Goal: Transaction & Acquisition: Purchase product/service

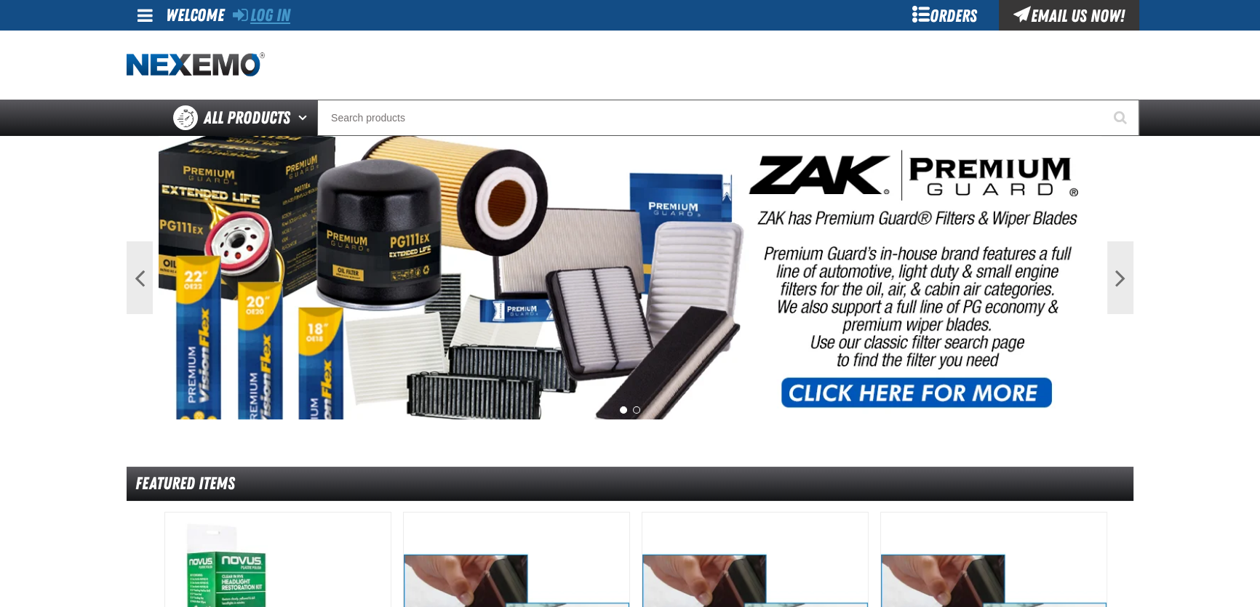
click at [268, 13] on link "Log In" at bounding box center [261, 15] width 57 height 20
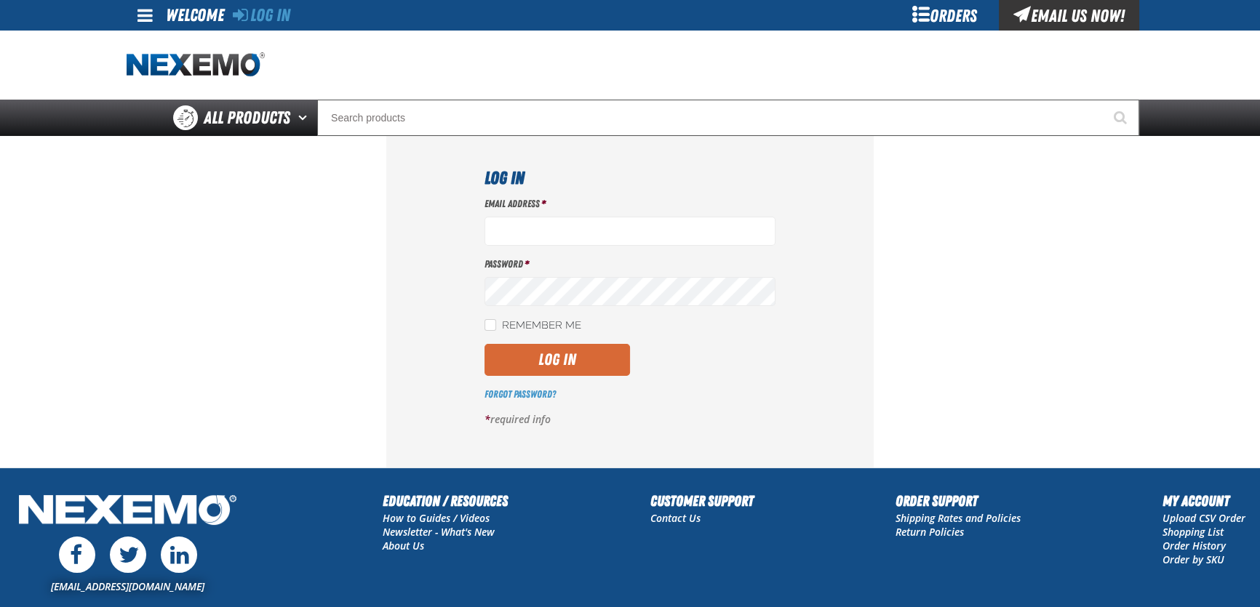
type input "dbatchelder@vtaig.com"
click at [569, 362] on button "Log In" at bounding box center [556, 360] width 145 height 32
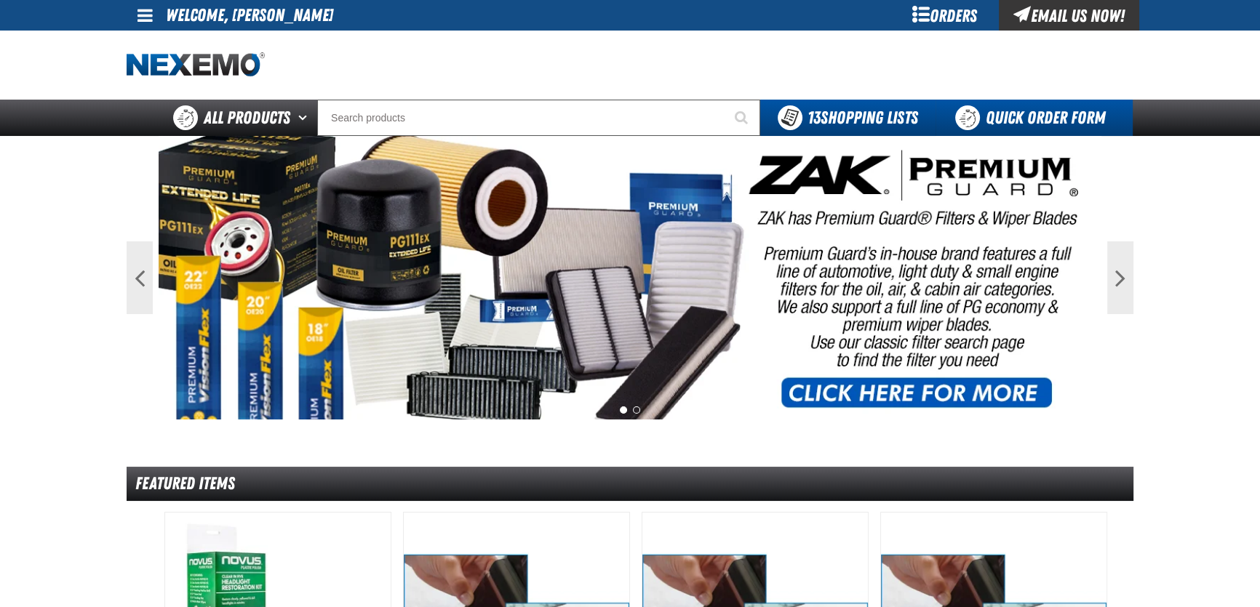
click at [1037, 120] on link "Quick Order Form" at bounding box center [1034, 118] width 197 height 36
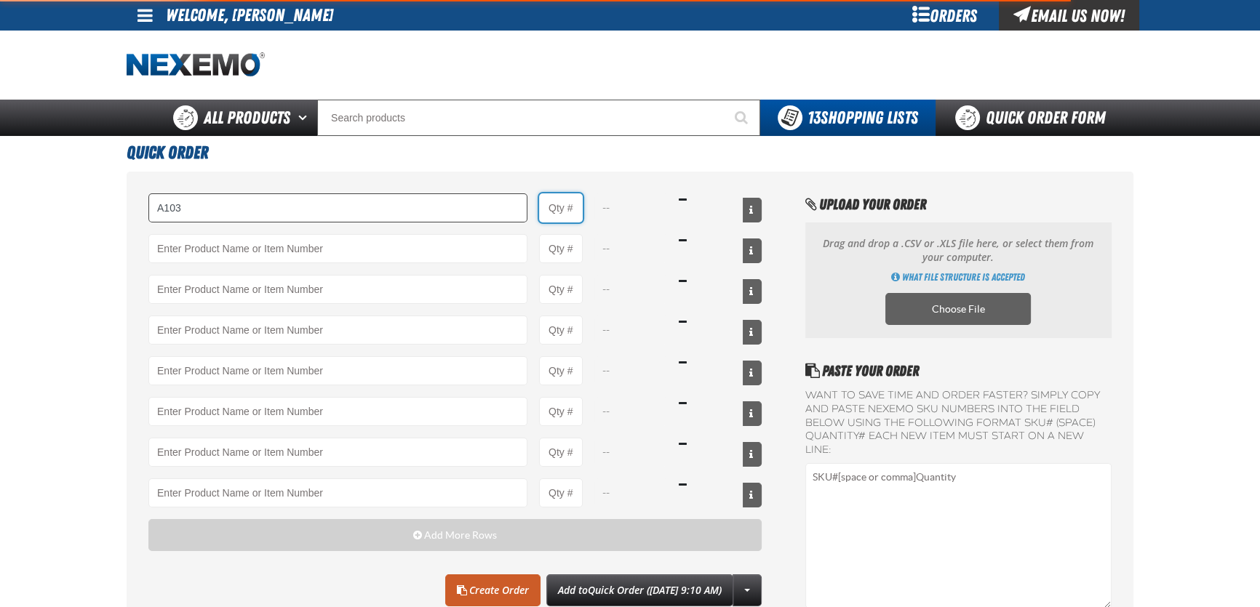
type input "A103 - Throttle Body and Intake Cleaner - ZAK Products"
type input "1"
select select "can"
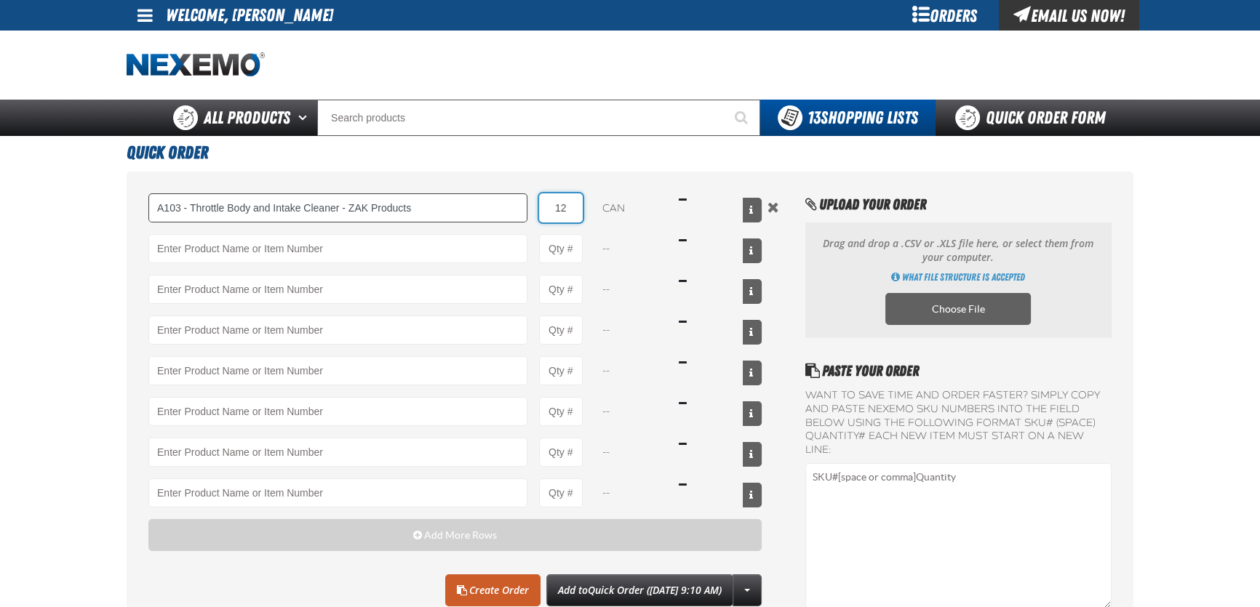
type input "12"
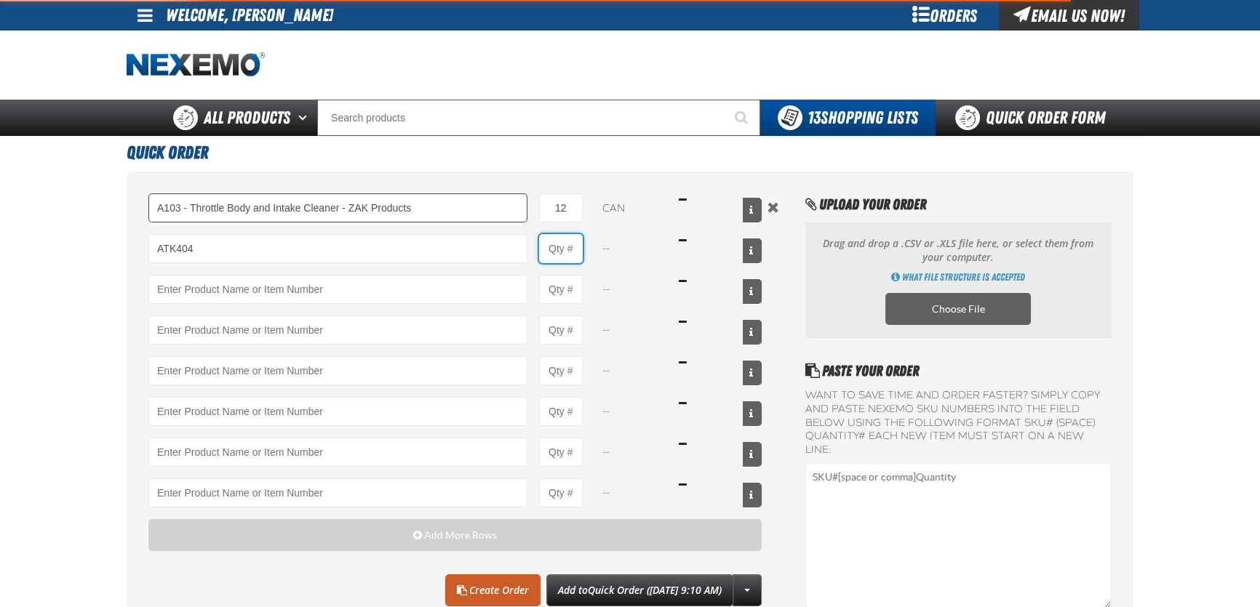
type input "ATK404 - Automatic Transmission Service Kit - ZAK Products"
type input "1"
select select "kit"
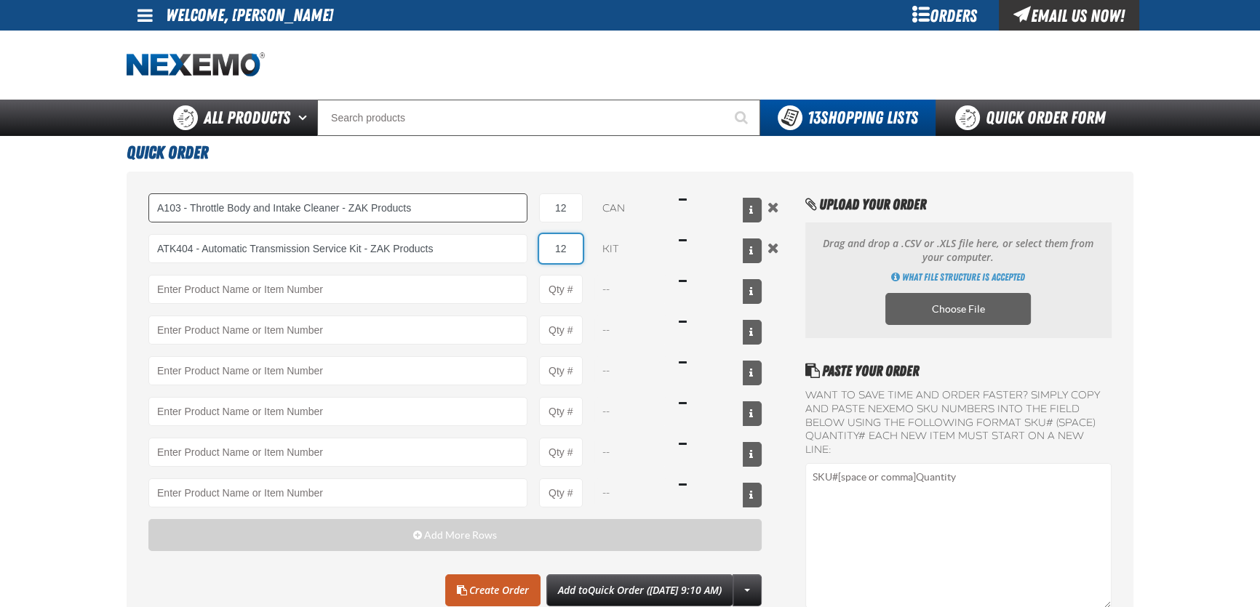
type input "12"
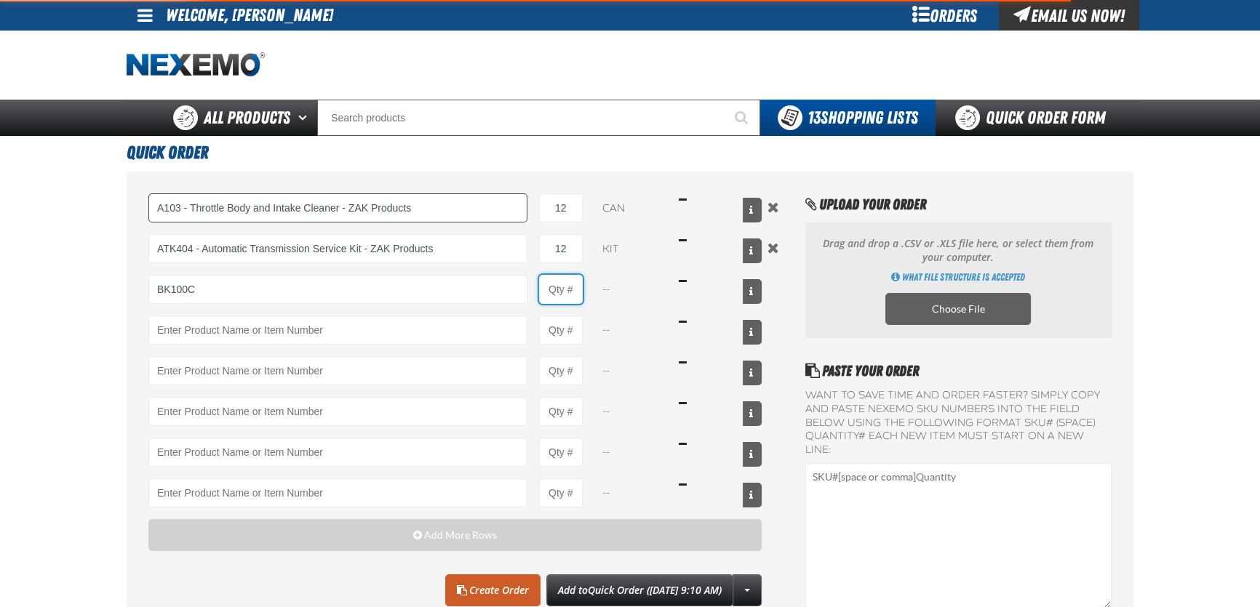
type input "BK100C - DOT 3 Brake Fluid Cleaner Kit - ZAK Products (6 Kits per Case)"
type input "1"
select select "kit"
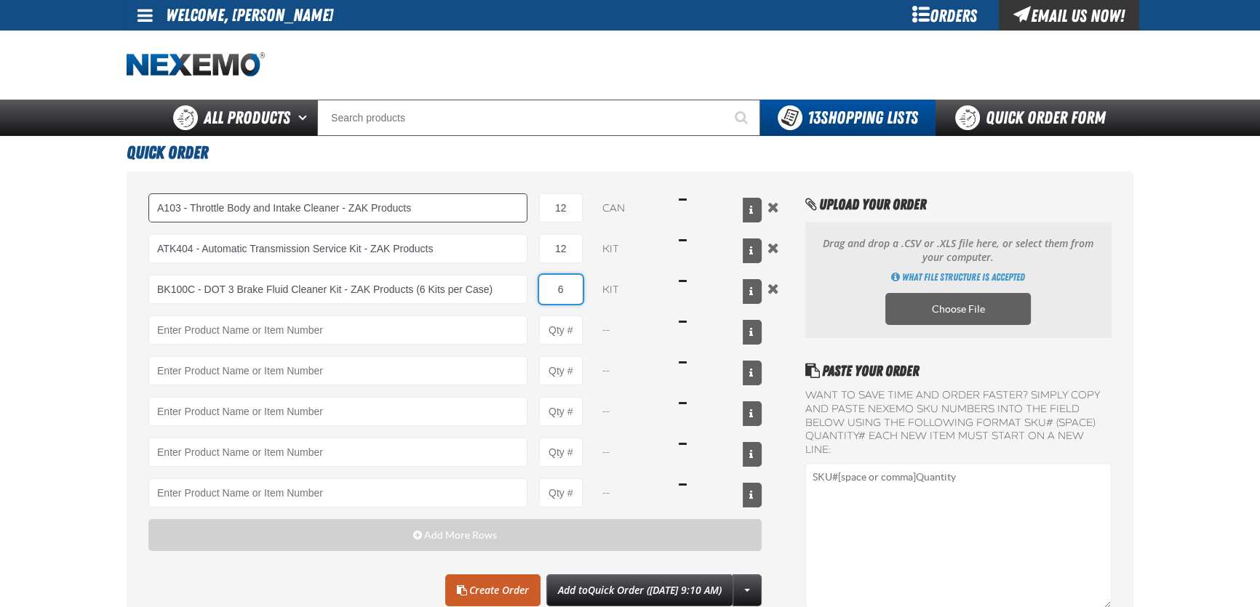
type input "6"
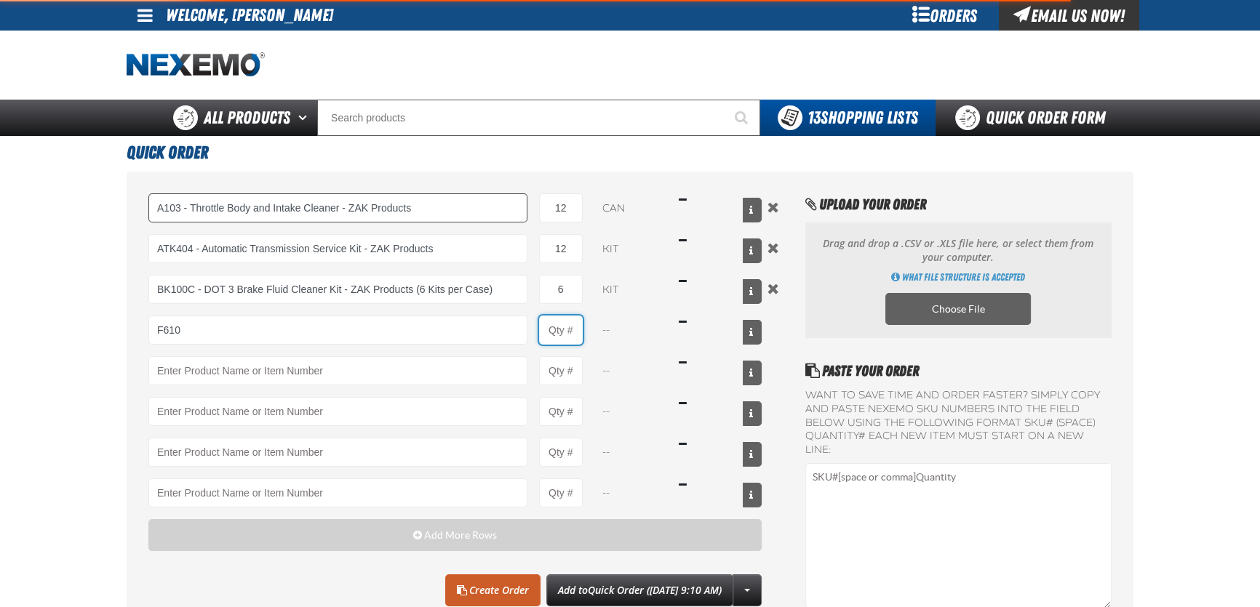
type input "F610 - Z-Tech - ZAK Products"
type input "1"
select select "bottle"
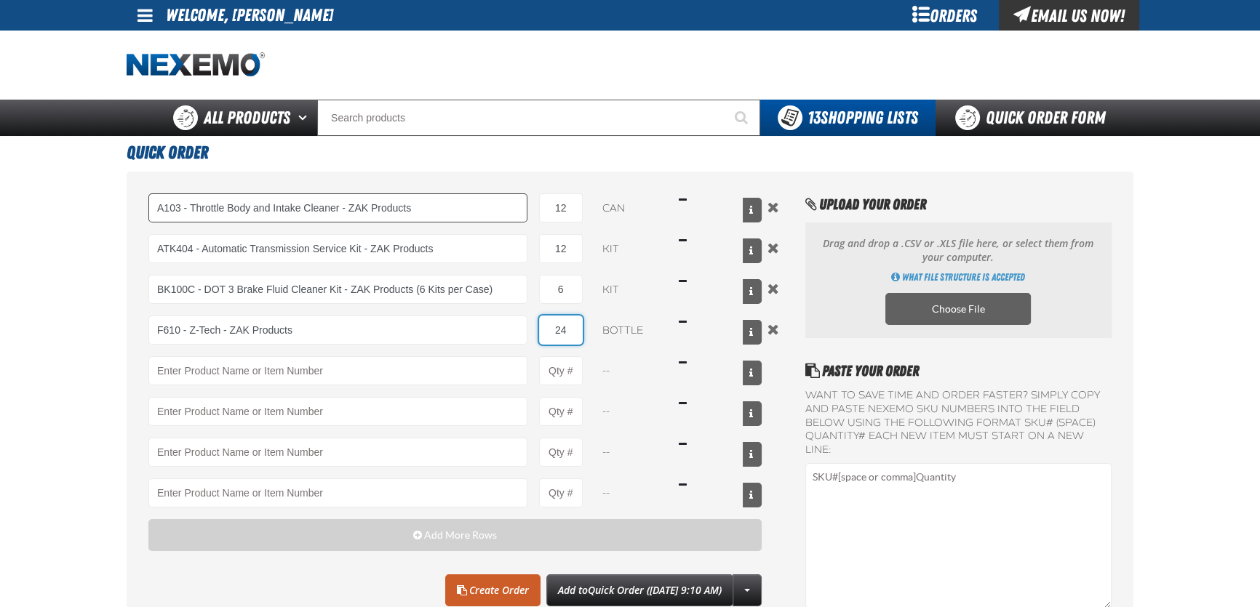
type input "24"
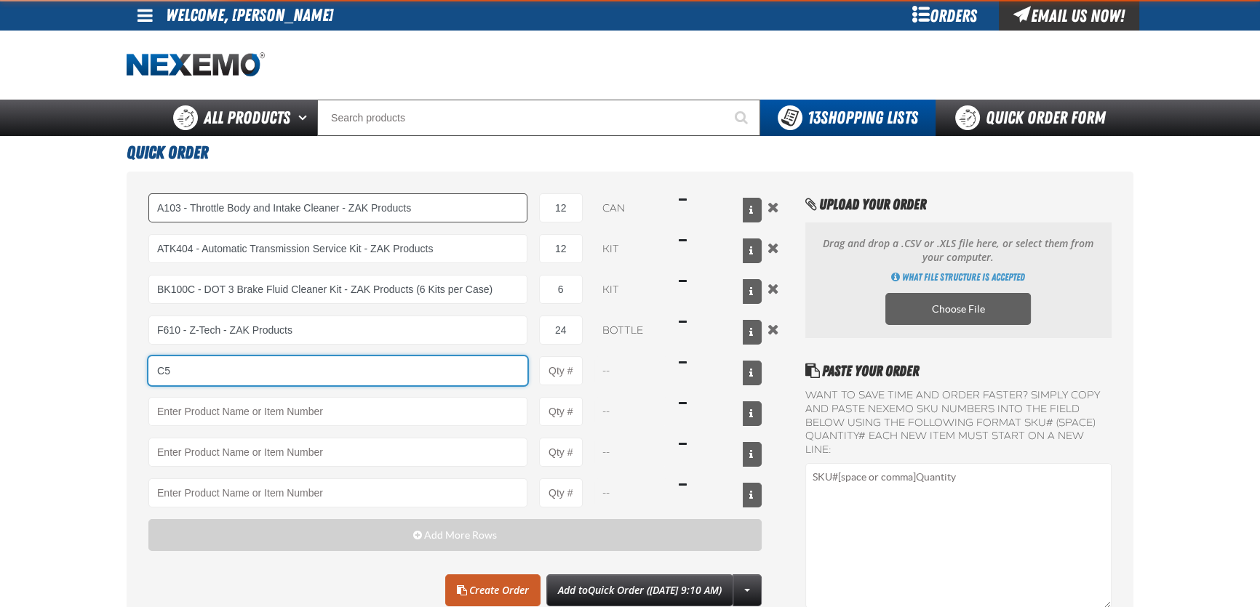
type input "C"
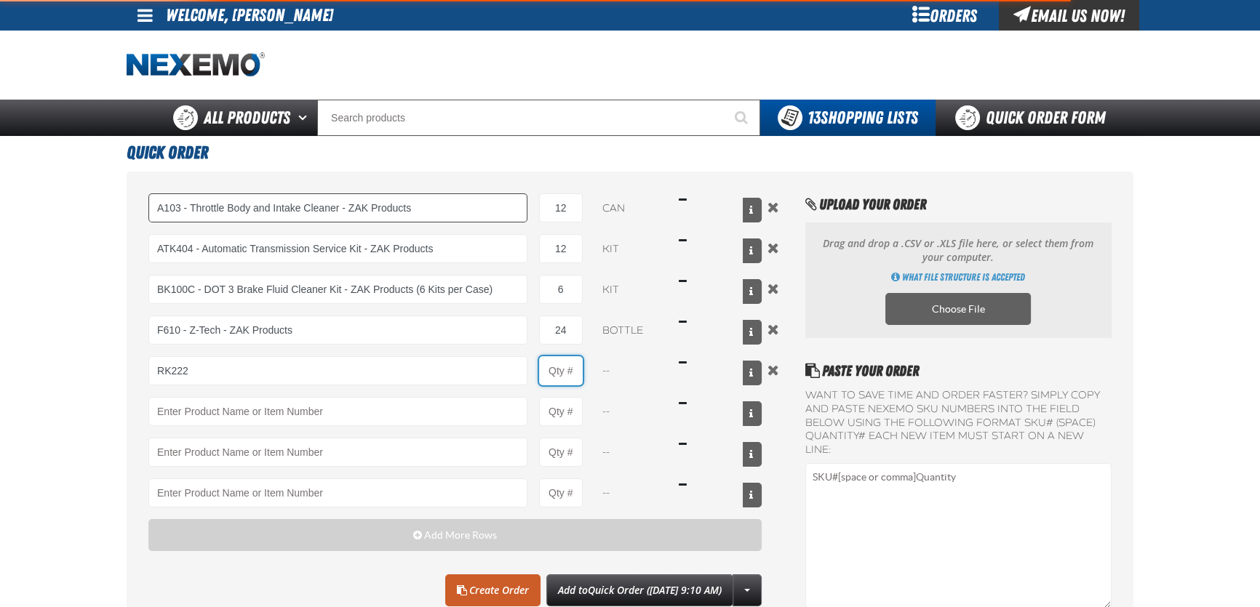
type input "RK222 - Universal Cooling System Service Kit - ZAK Products"
type input "1"
select select "kit"
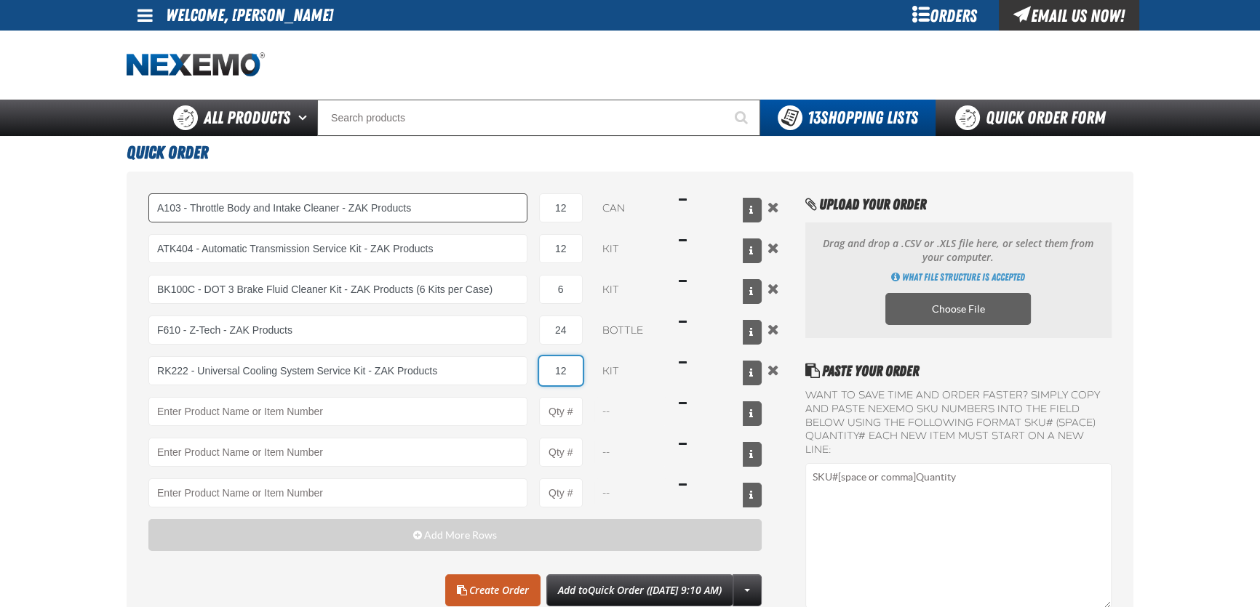
type input "12"
type input "TSF200 - 2-Step GDI Intake Cleaning Service"
type input "1"
select select "kit"
type input "18"
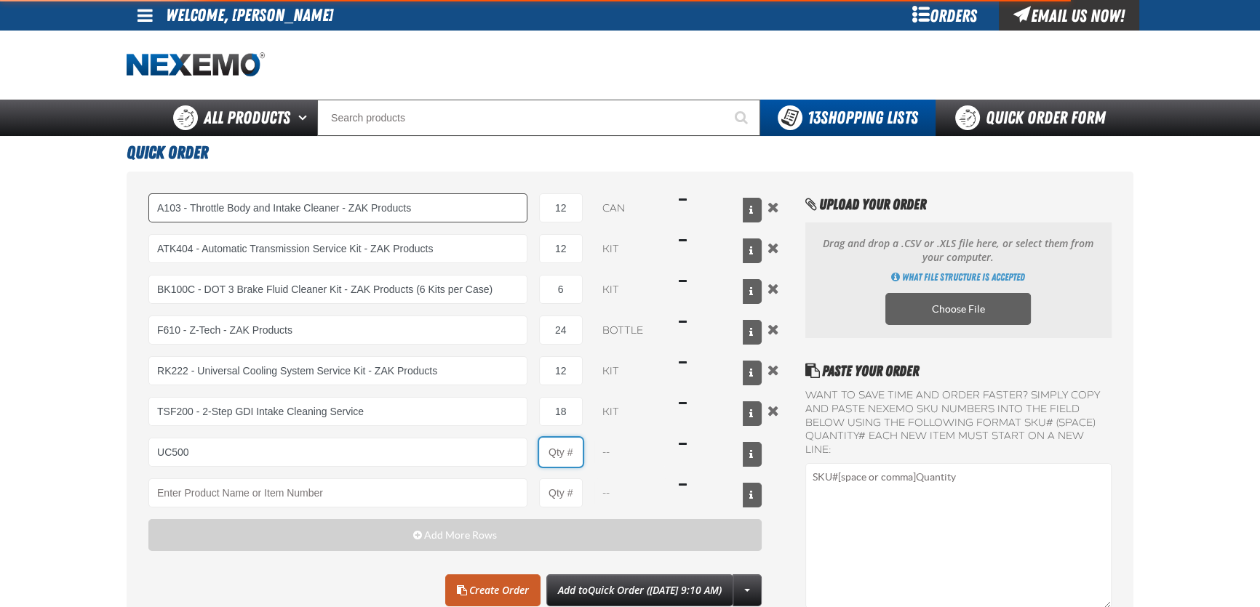
type input "UC500 - Performance Used Car Kit - ZAK Products"
type input "1"
select select "kit"
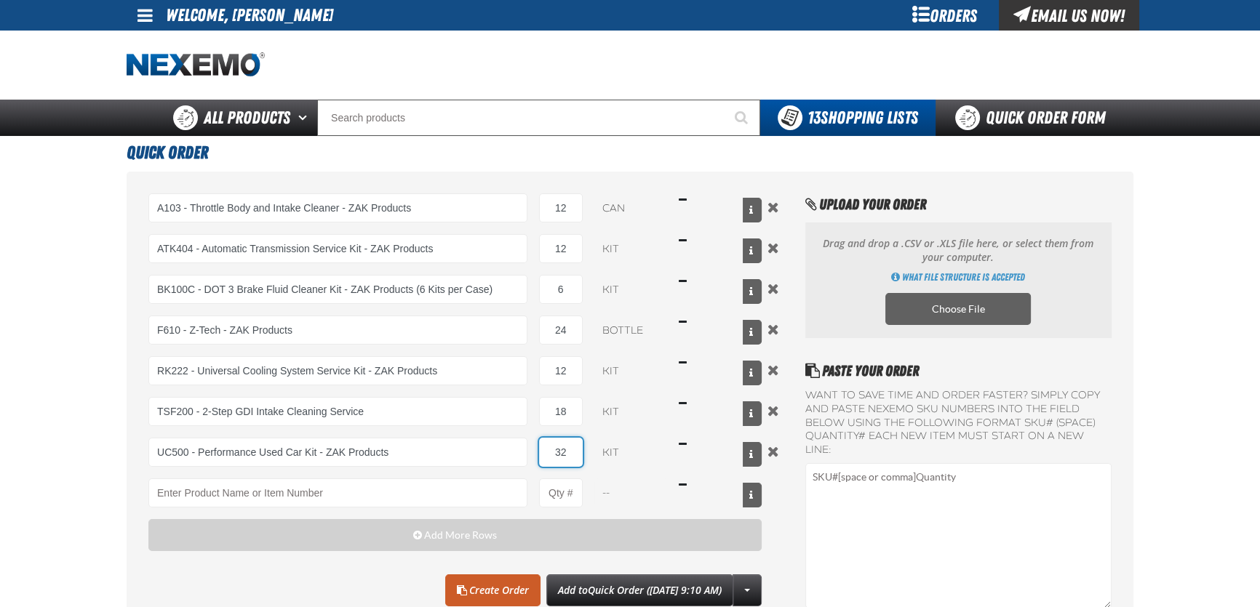
type input "32"
click at [382, 586] on div "Clear All Create Order Add to Quick Order (8/28/2025, 9:10 AM) Create New Shopp…" at bounding box center [454, 591] width 613 height 32
click at [486, 590] on link "Create Order" at bounding box center [492, 591] width 95 height 32
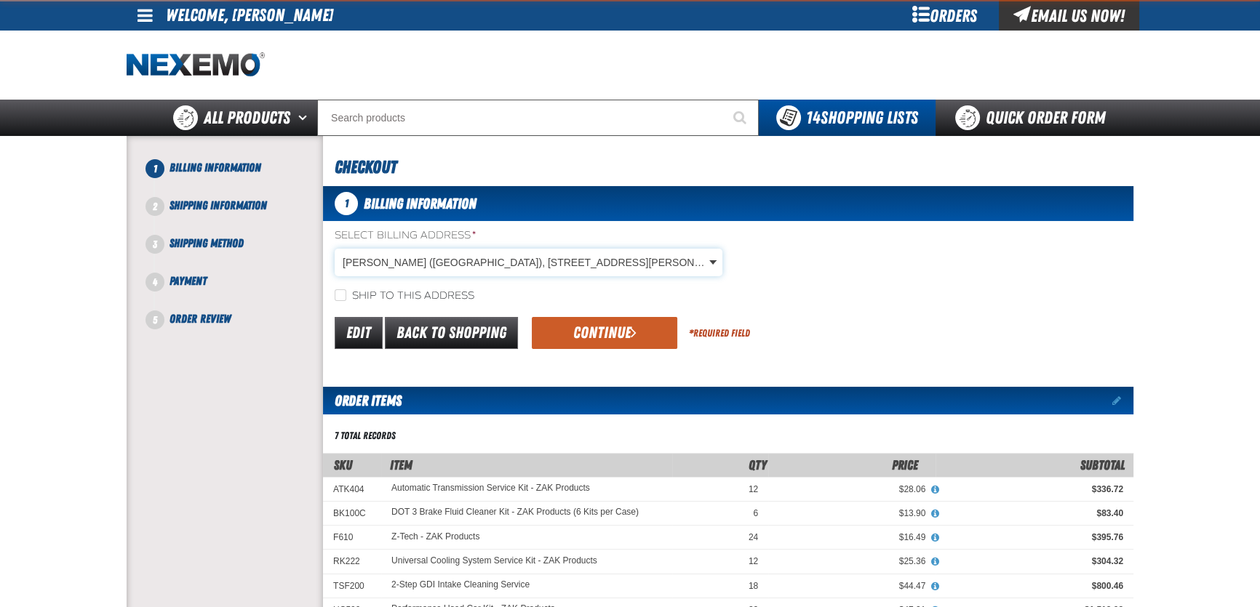
click at [709, 258] on body "Skip to Main Content Staging Site 5.1 Upgrade Site My Account My Account Suppor…" at bounding box center [630, 552] width 1260 height 1104
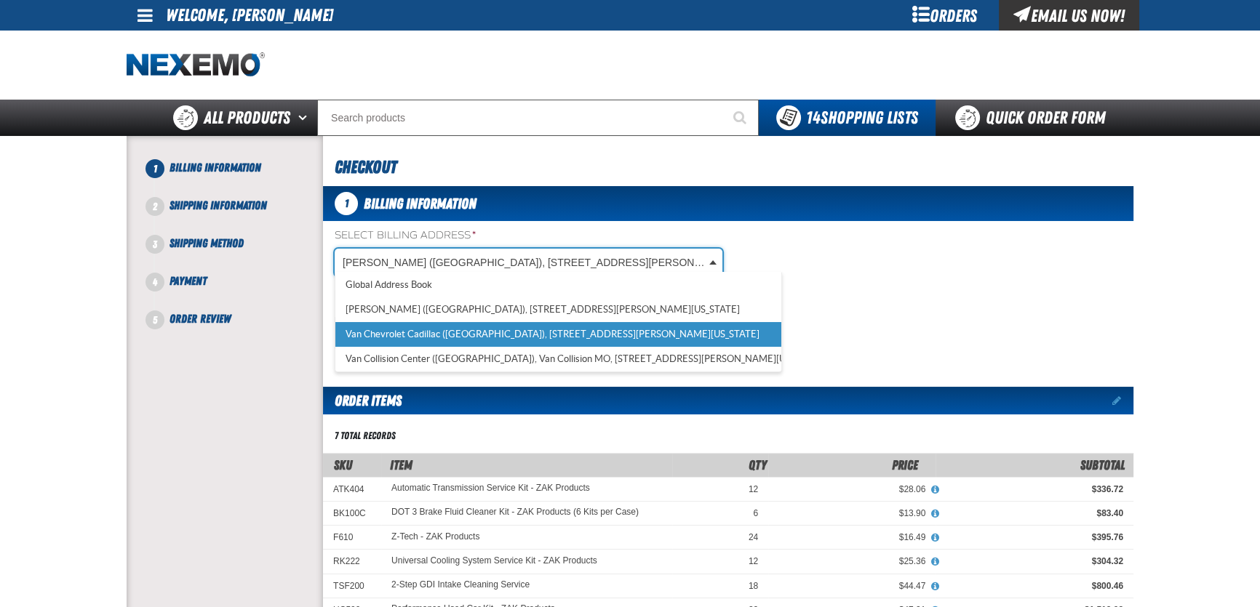
select select "a_311"
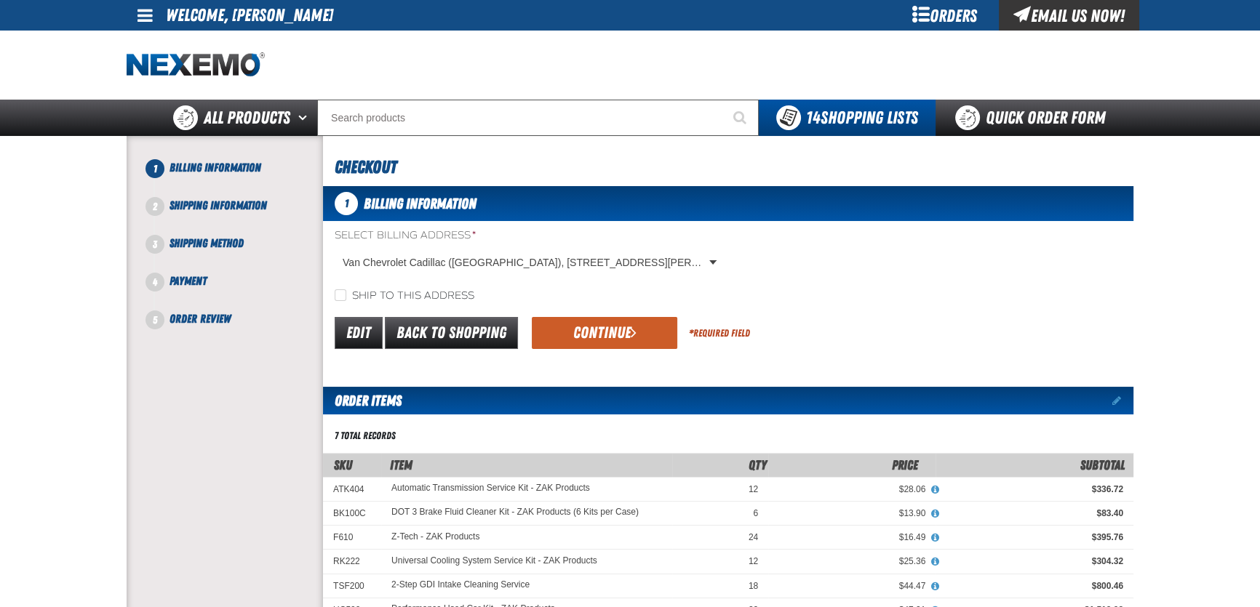
click at [354, 296] on label "Ship to this address" at bounding box center [405, 297] width 140 height 14
click at [346, 296] on input "Ship to this address" at bounding box center [341, 296] width 12 height 12
checkbox input "true"
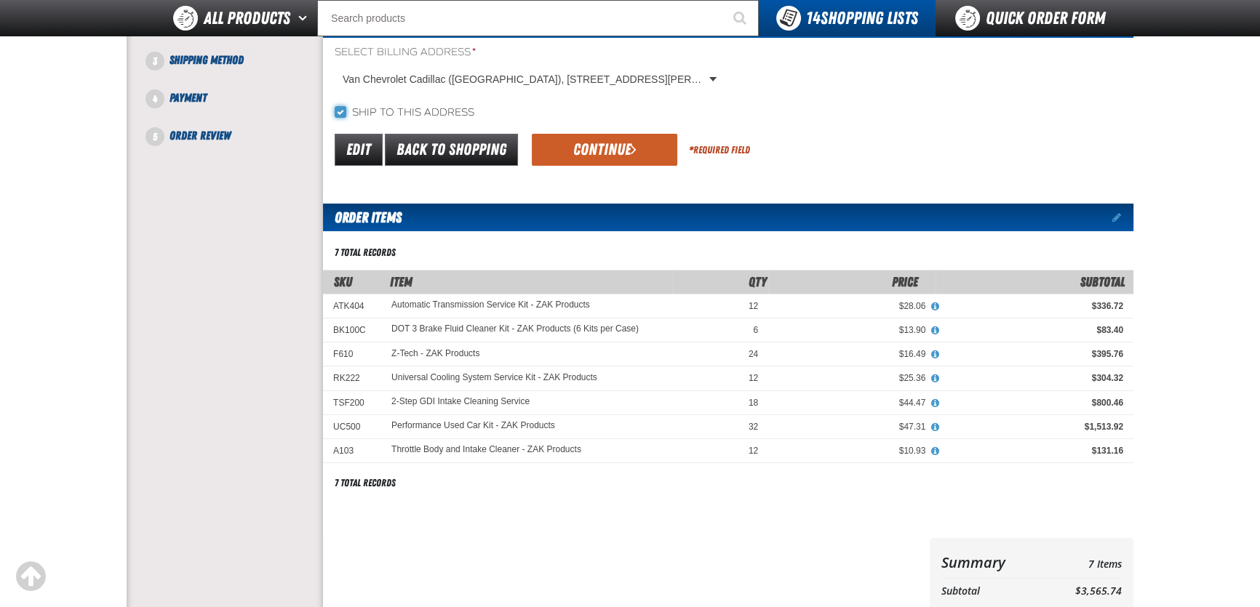
scroll to position [132, 0]
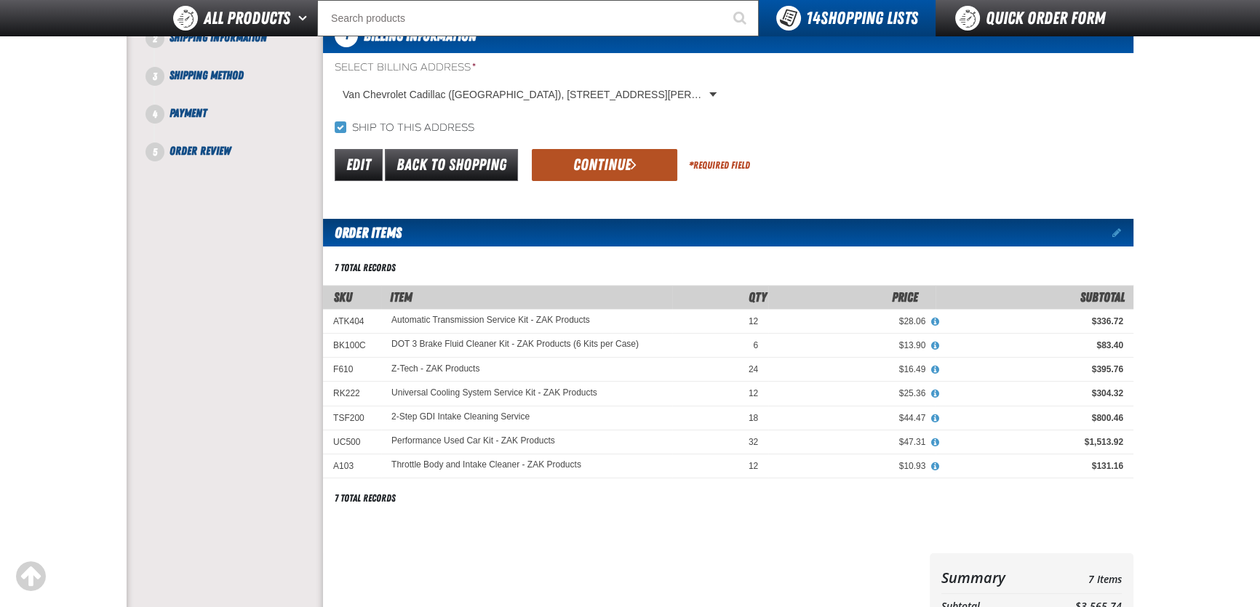
click at [626, 159] on button "Continue" at bounding box center [604, 165] width 145 height 32
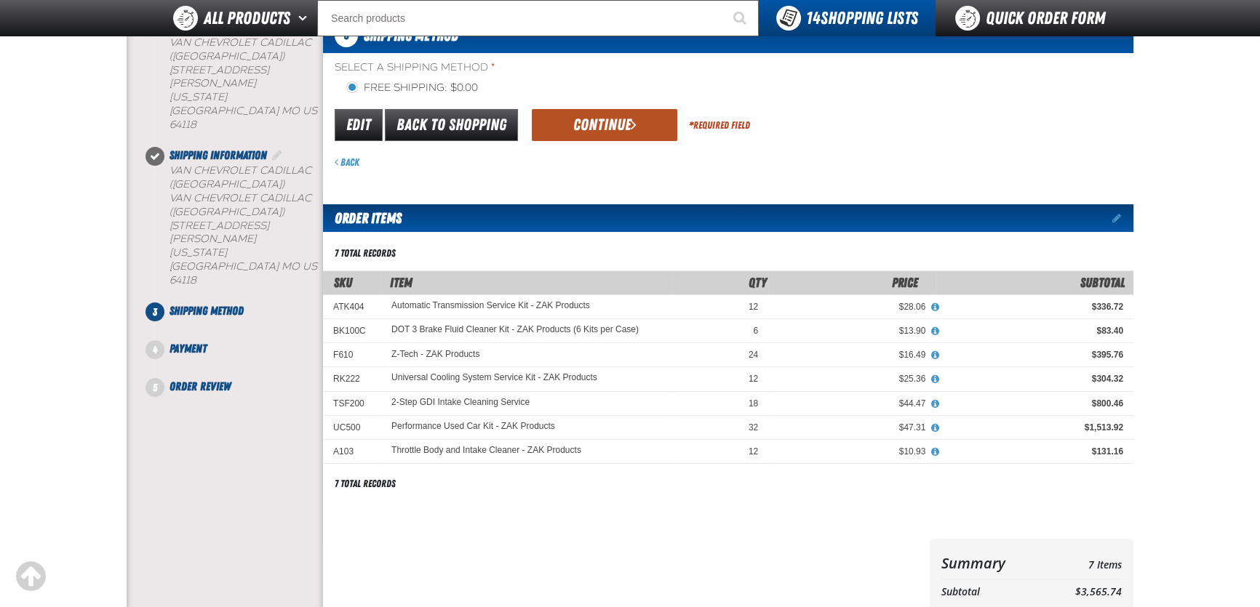
click at [609, 128] on button "Continue" at bounding box center [604, 125] width 145 height 32
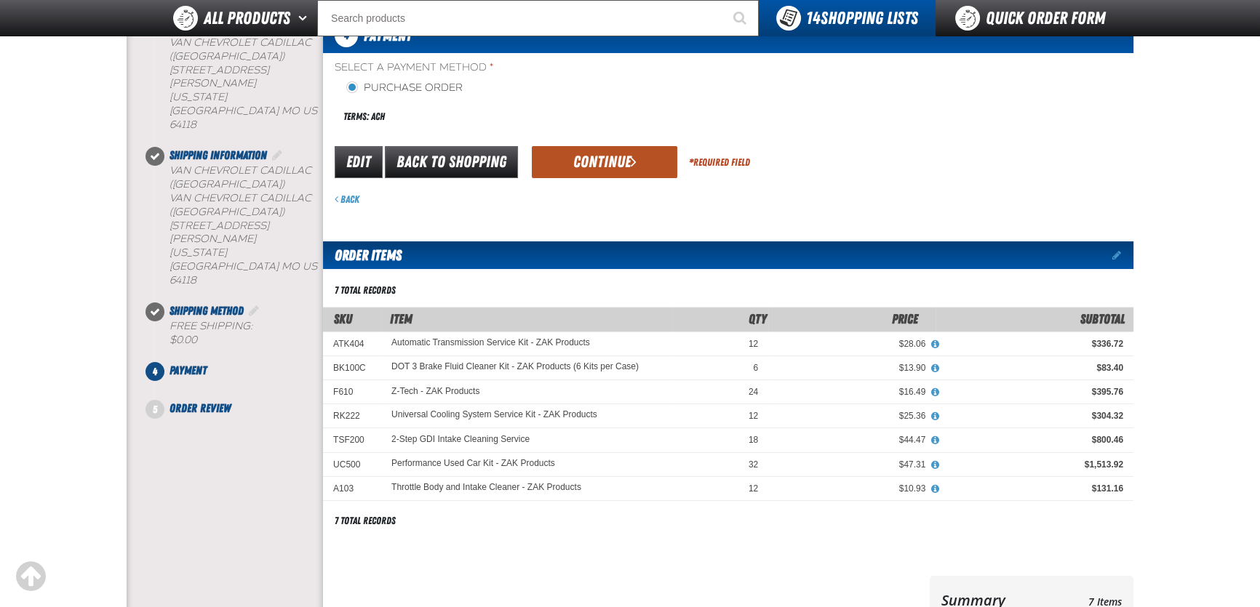
click at [608, 171] on button "Continue" at bounding box center [604, 162] width 145 height 32
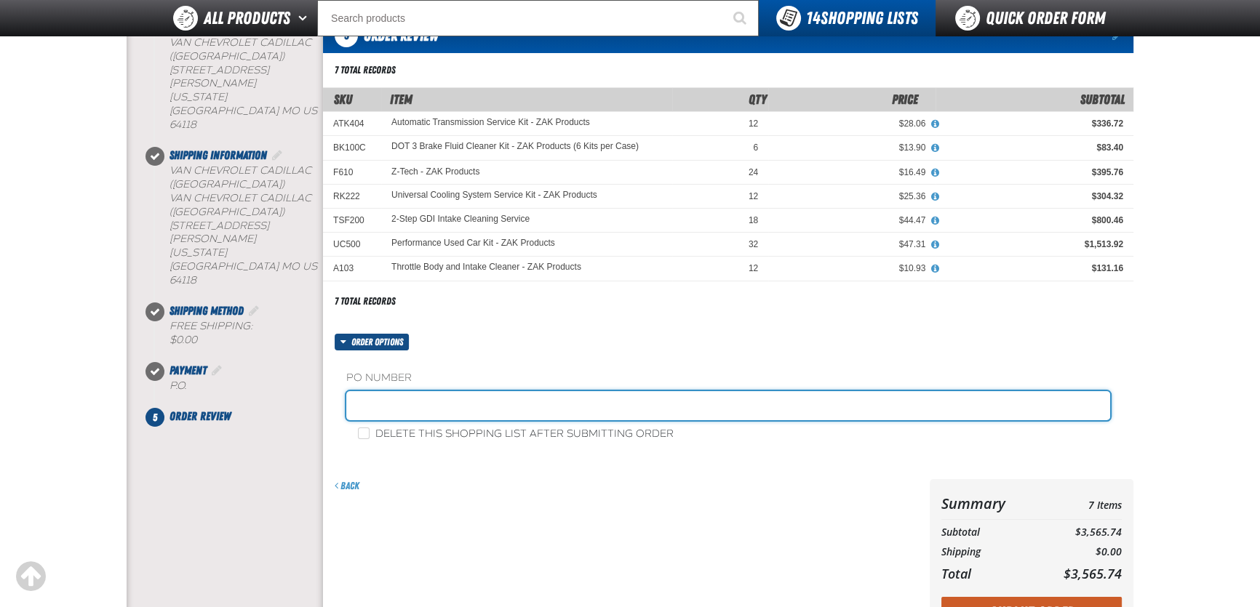
click at [540, 394] on input "text" at bounding box center [728, 405] width 764 height 29
type input "840194DB"
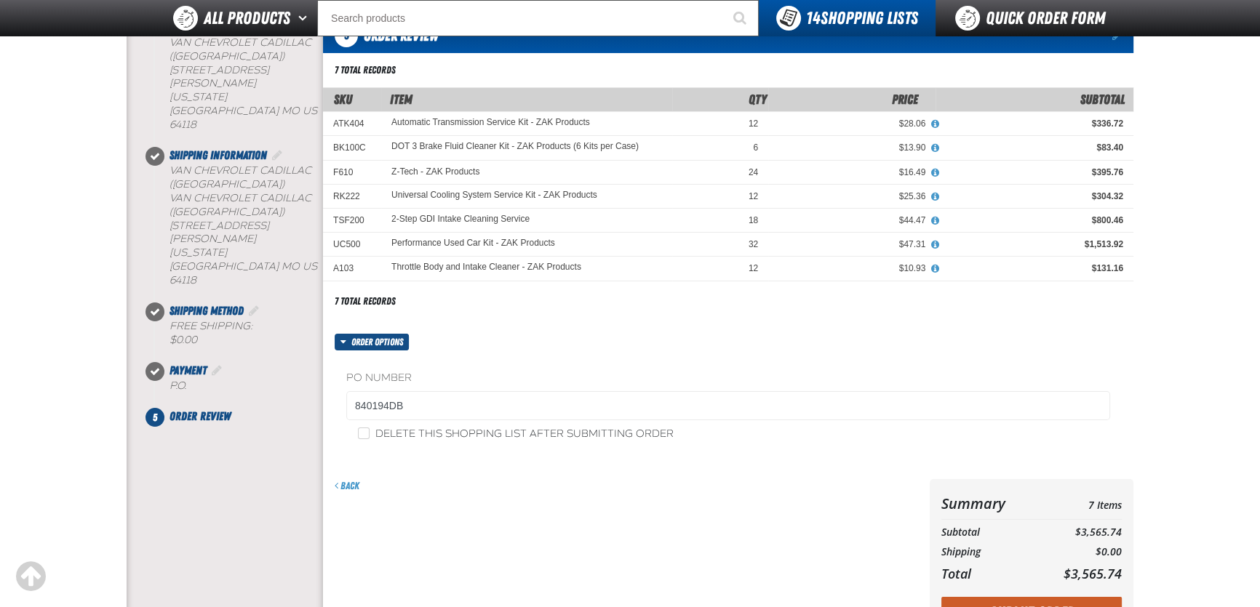
click at [586, 508] on div "Back" at bounding box center [623, 559] width 601 height 161
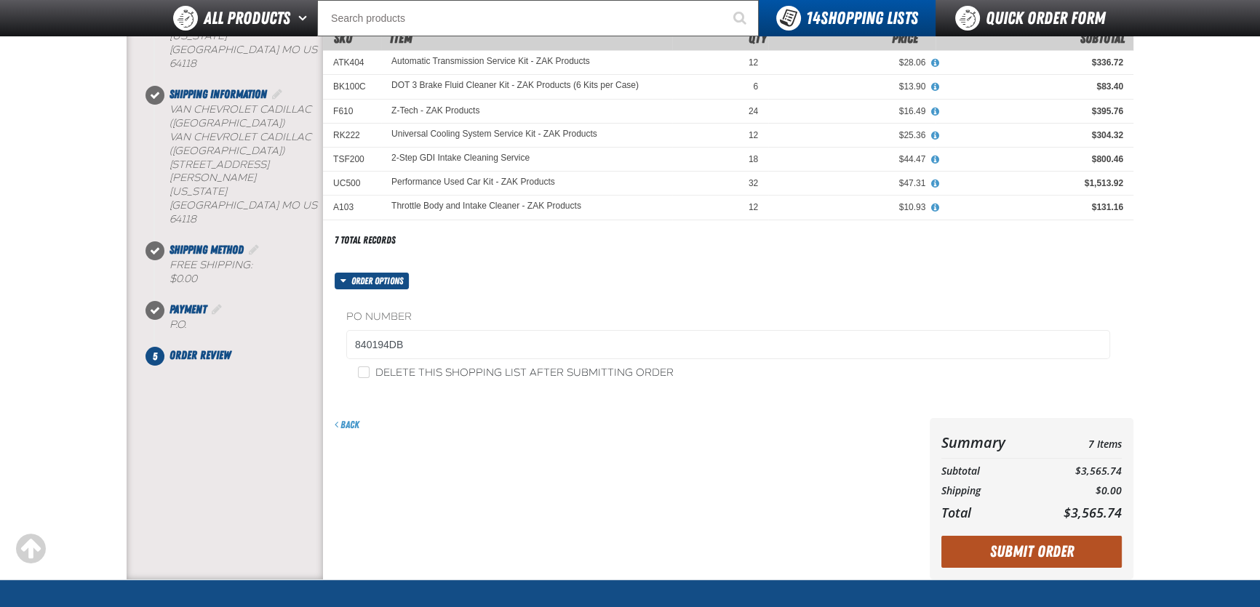
scroll to position [198, 0]
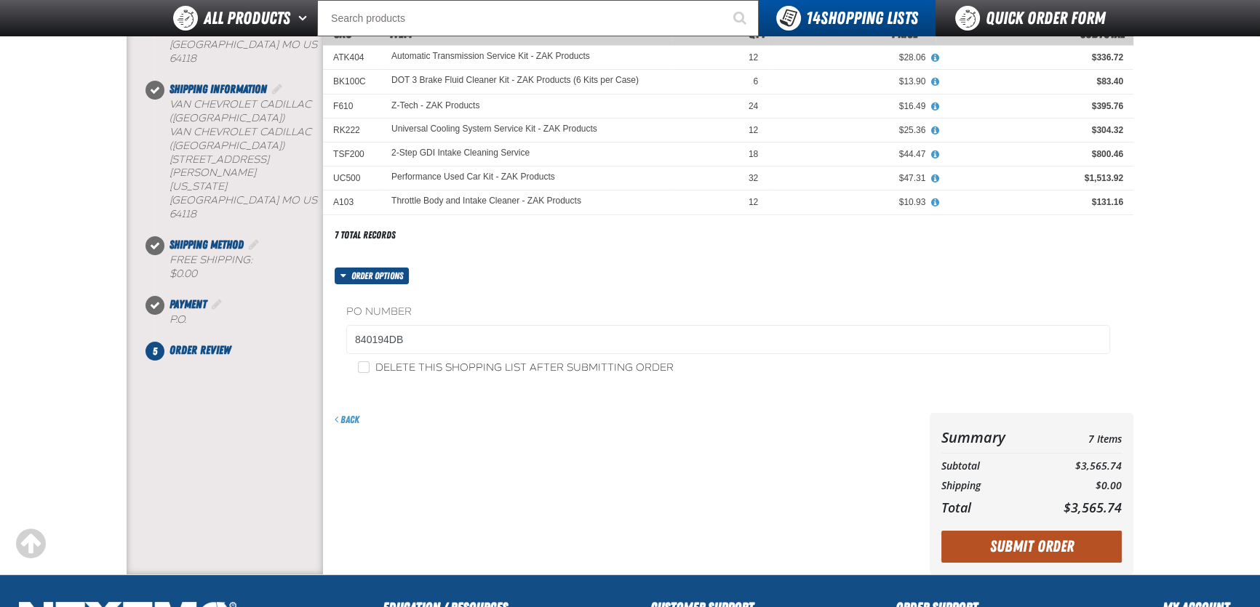
click at [982, 548] on button "Submit Order" at bounding box center [1031, 547] width 180 height 32
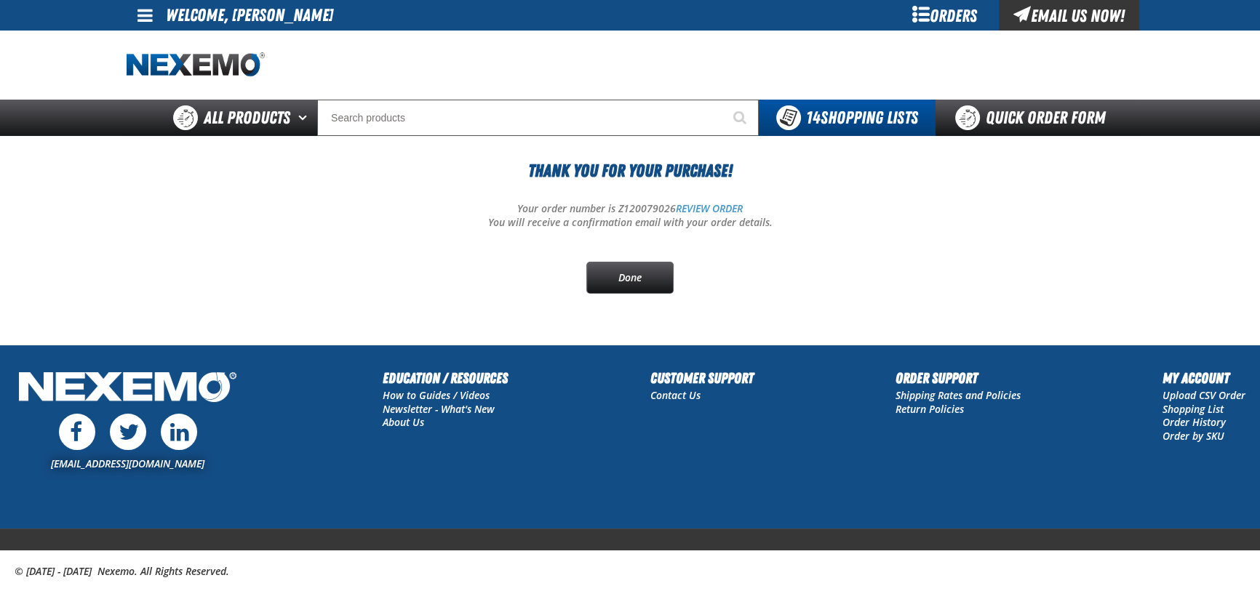
drag, startPoint x: 624, startPoint y: 270, endPoint x: 663, endPoint y: 311, distance: 56.6
click at [625, 270] on link "Done" at bounding box center [629, 278] width 87 height 32
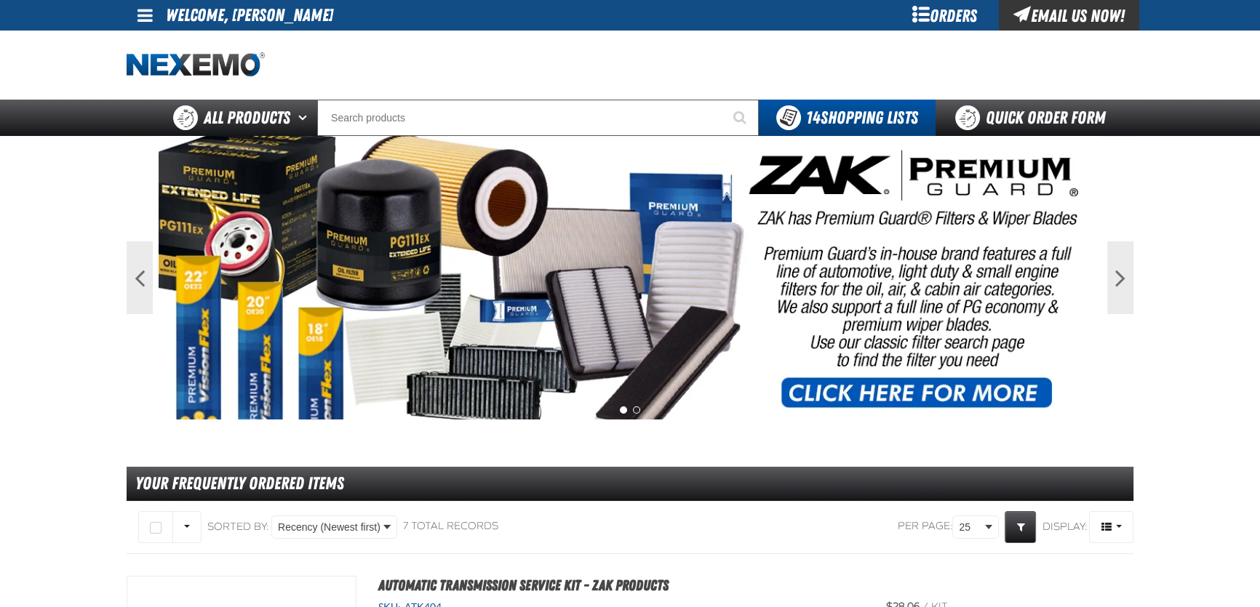
click at [457, 60] on div at bounding box center [314, 64] width 375 height 25
